Goal: Find specific page/section: Find specific page/section

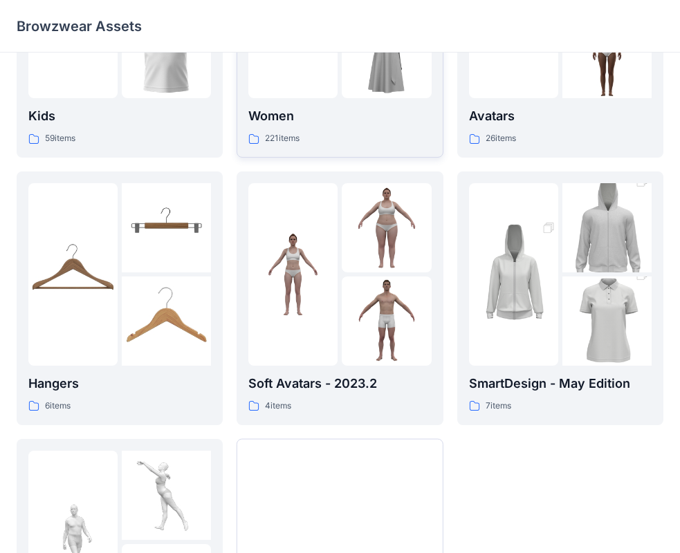
scroll to position [344, 0]
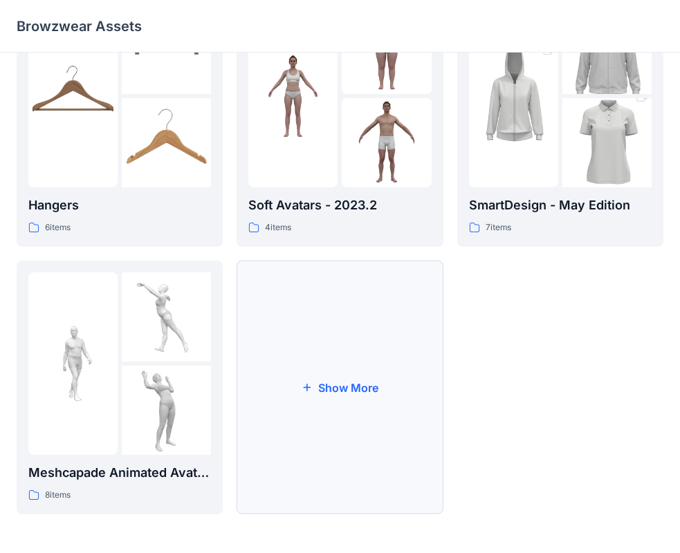
click at [343, 394] on button "Show More" at bounding box center [340, 388] width 206 height 254
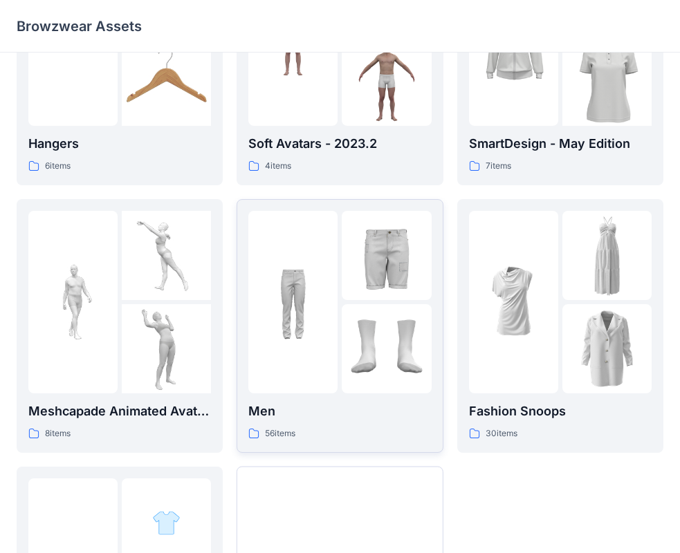
scroll to position [413, 0]
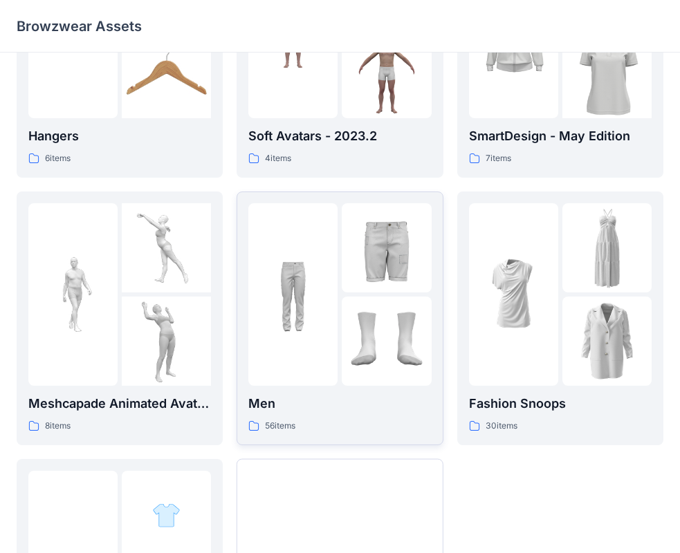
click at [290, 412] on p "Men" at bounding box center [339, 403] width 183 height 19
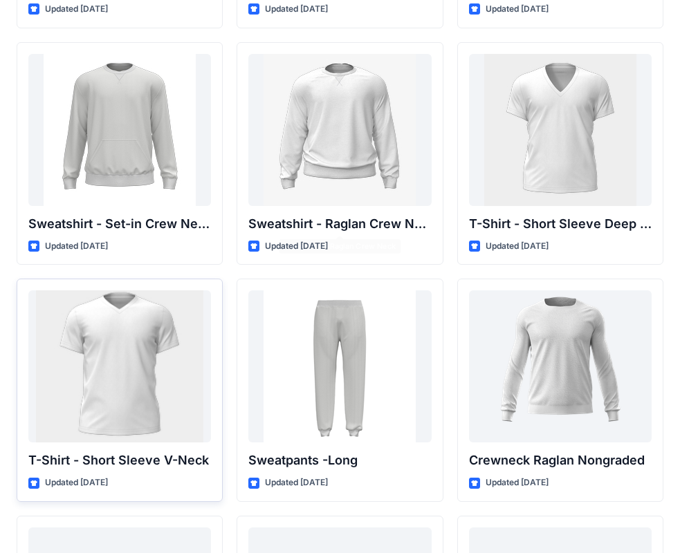
scroll to position [1277, 0]
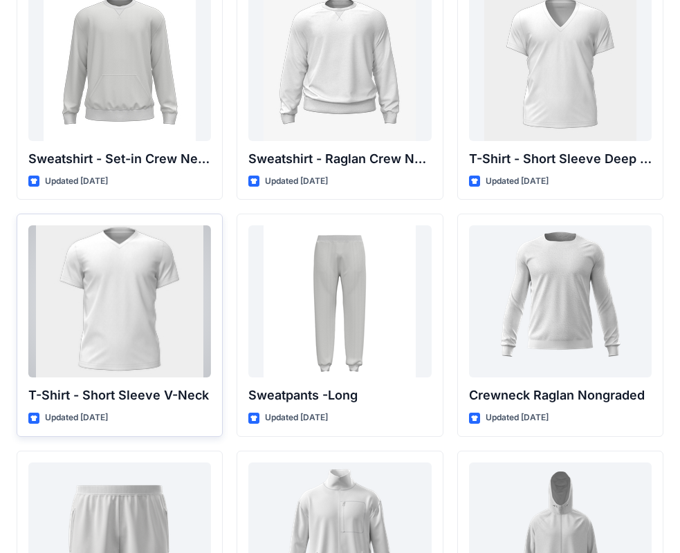
click at [150, 286] on div at bounding box center [119, 302] width 183 height 152
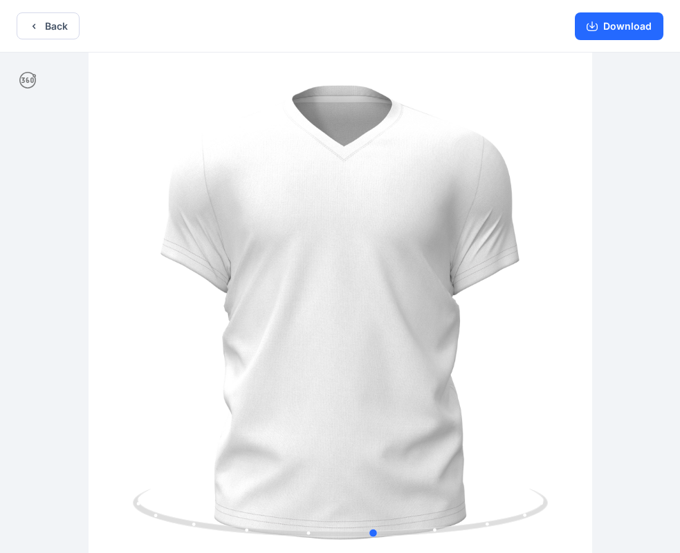
drag, startPoint x: 369, startPoint y: 269, endPoint x: 448, endPoint y: 231, distance: 86.9
click at [448, 231] on div at bounding box center [340, 305] width 680 height 504
click at [639, 24] on button "Download" at bounding box center [619, 26] width 89 height 28
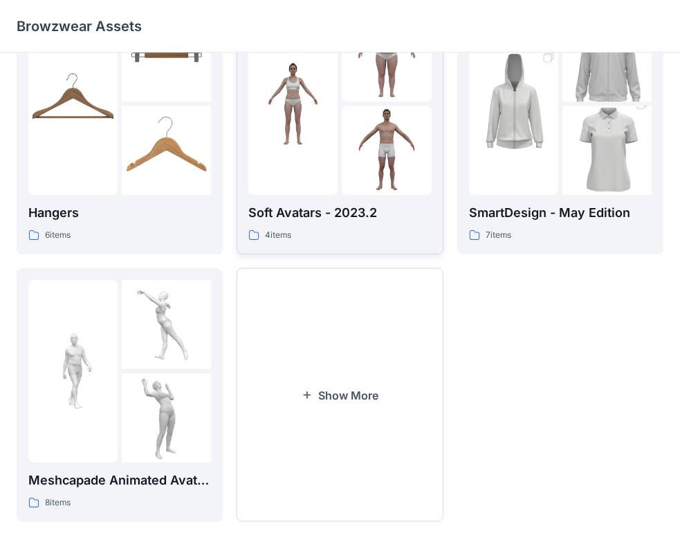
scroll to position [344, 0]
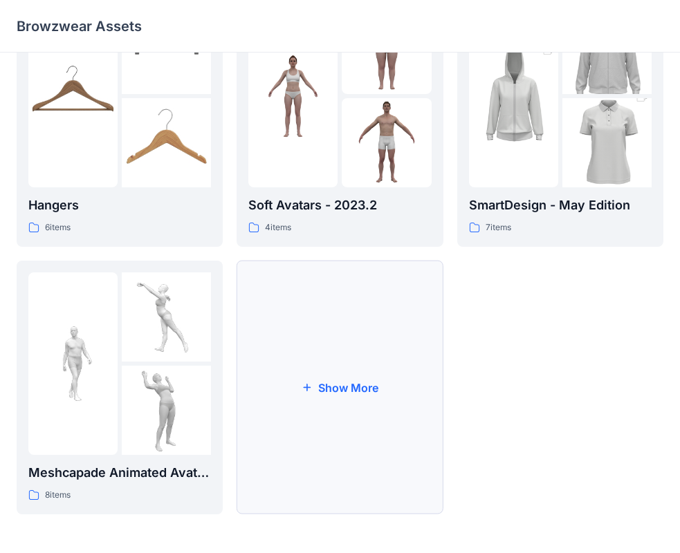
click at [349, 388] on button "Show More" at bounding box center [340, 388] width 206 height 254
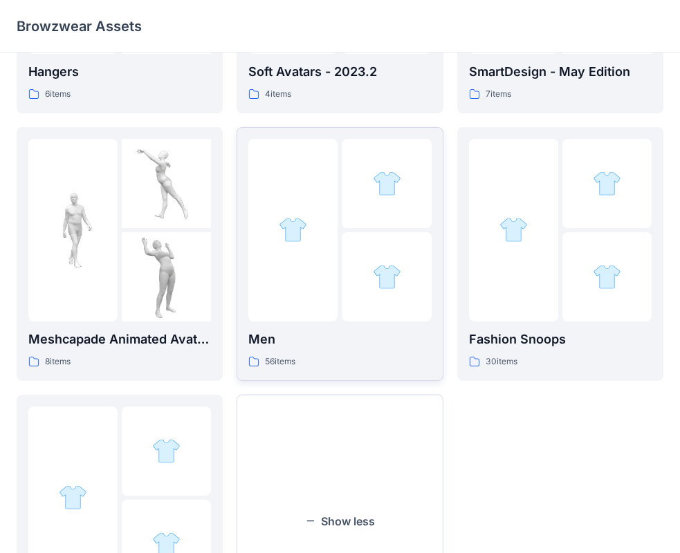
scroll to position [482, 0]
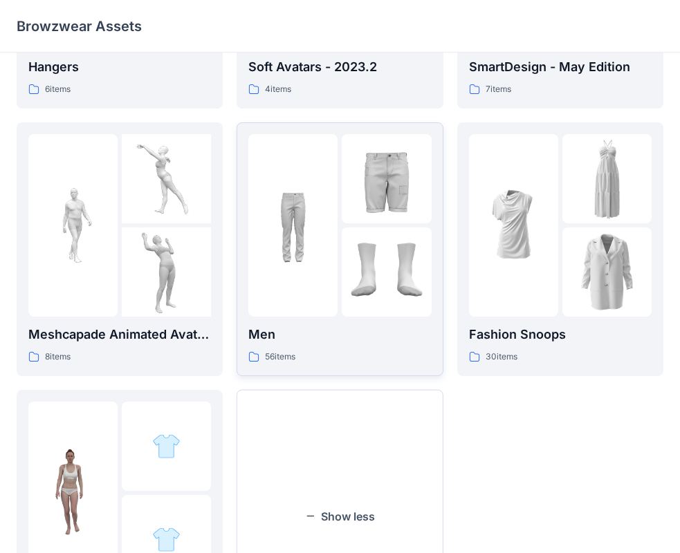
click at [314, 347] on div "Men 56 items" at bounding box center [339, 344] width 183 height 39
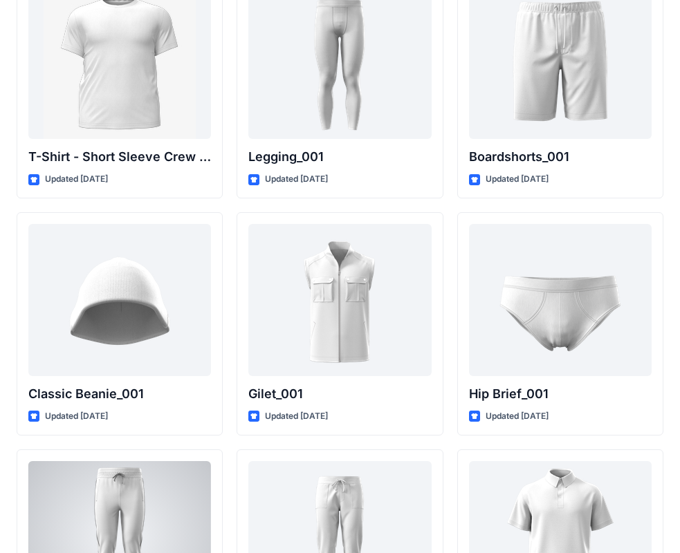
scroll to position [2291, 0]
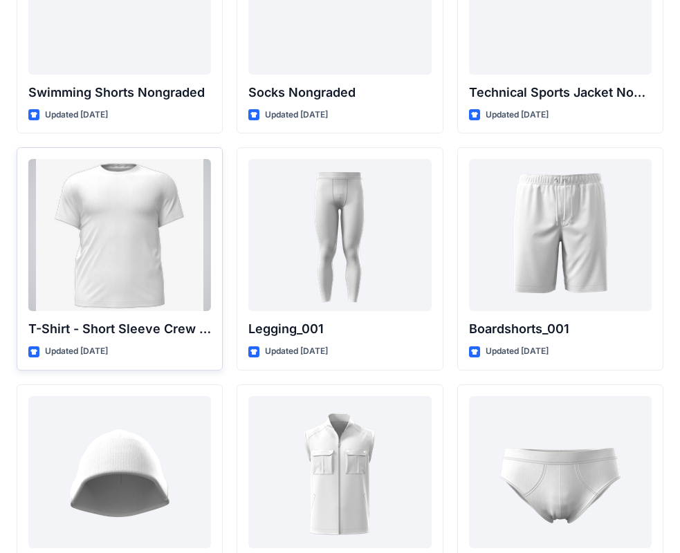
click at [120, 213] on div at bounding box center [119, 235] width 183 height 152
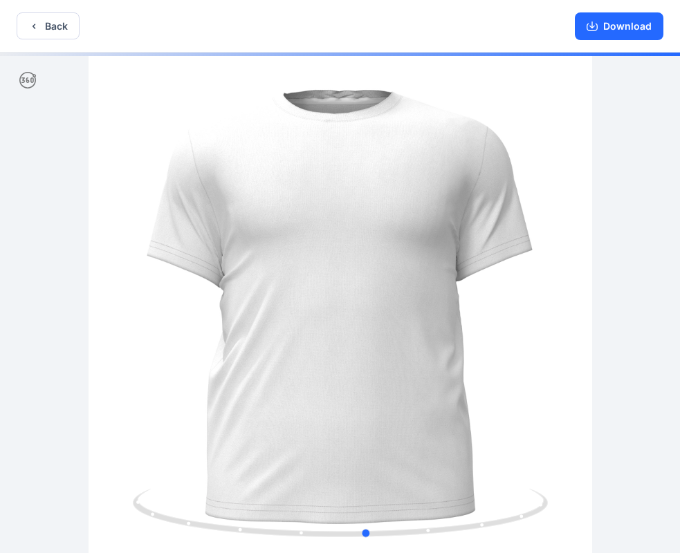
drag, startPoint x: 358, startPoint y: 302, endPoint x: 422, endPoint y: 308, distance: 64.6
click at [422, 308] on div at bounding box center [340, 305] width 680 height 504
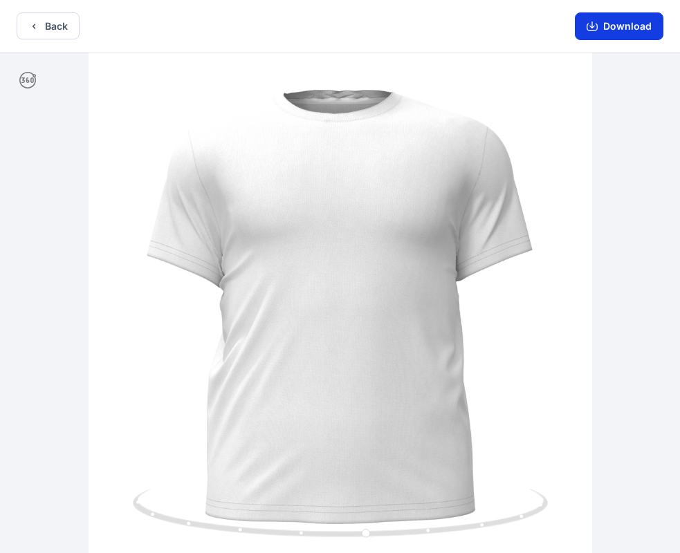
click at [631, 32] on button "Download" at bounding box center [619, 26] width 89 height 28
click at [58, 26] on button "Back" at bounding box center [48, 25] width 63 height 27
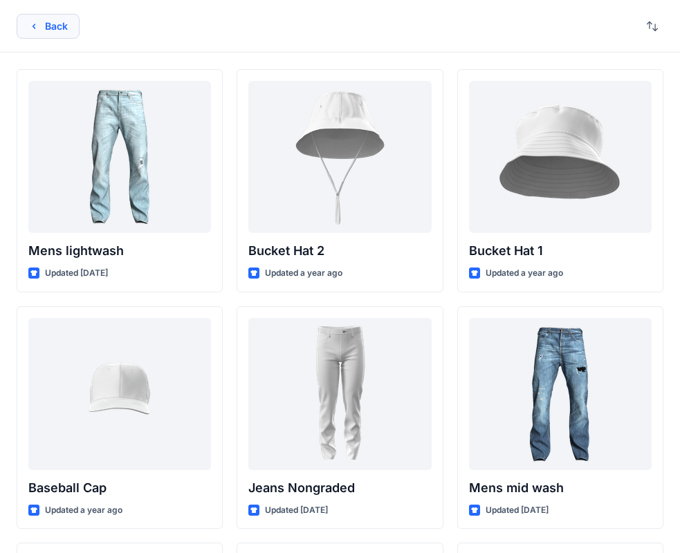
click at [56, 26] on button "Back" at bounding box center [48, 26] width 63 height 25
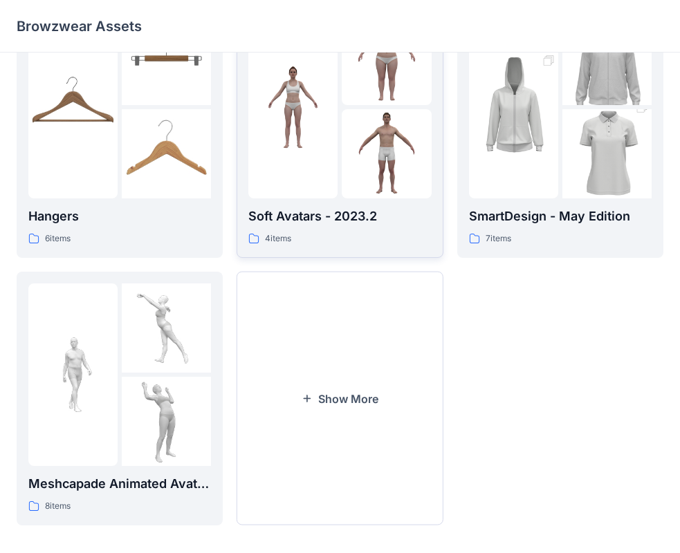
scroll to position [344, 0]
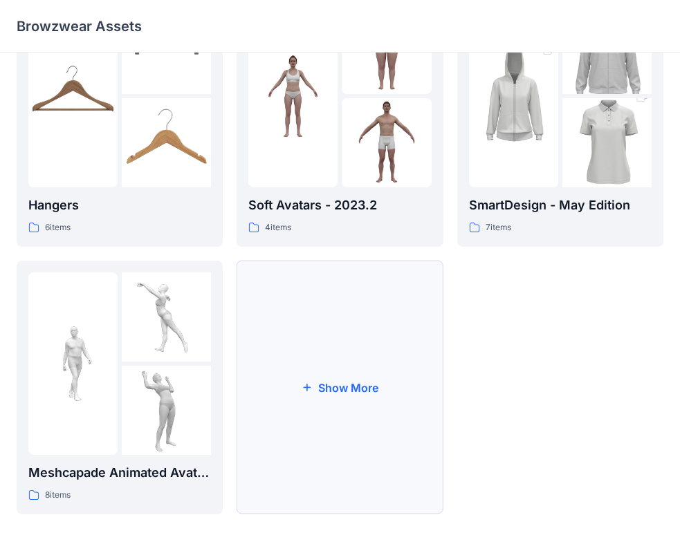
click at [370, 369] on button "Show More" at bounding box center [340, 388] width 206 height 254
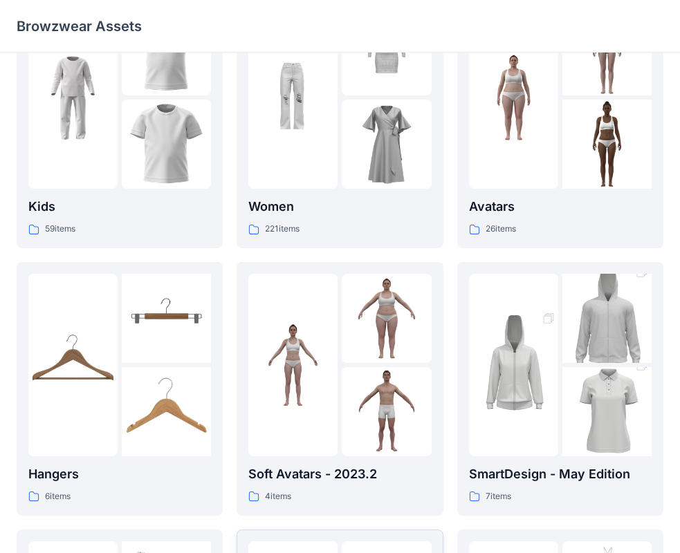
scroll to position [0, 0]
